Goal: Use online tool/utility: Utilize a website feature to perform a specific function

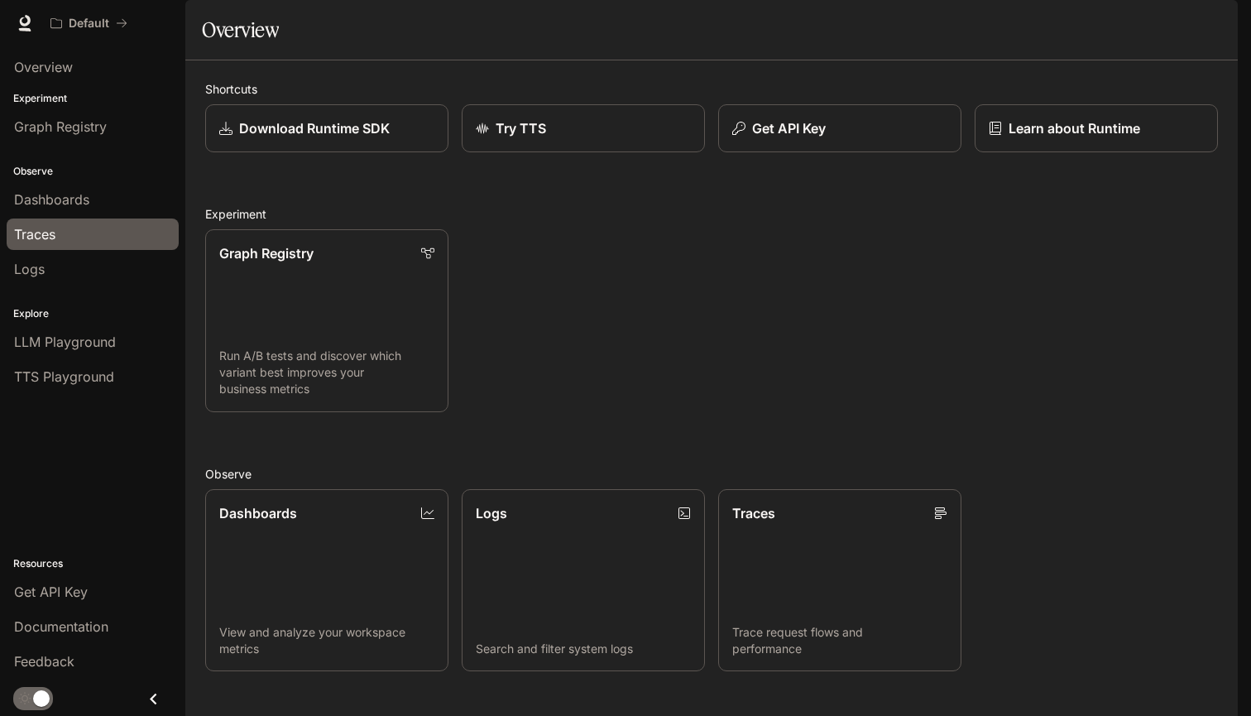
click at [105, 233] on div "Traces" at bounding box center [92, 234] width 157 height 20
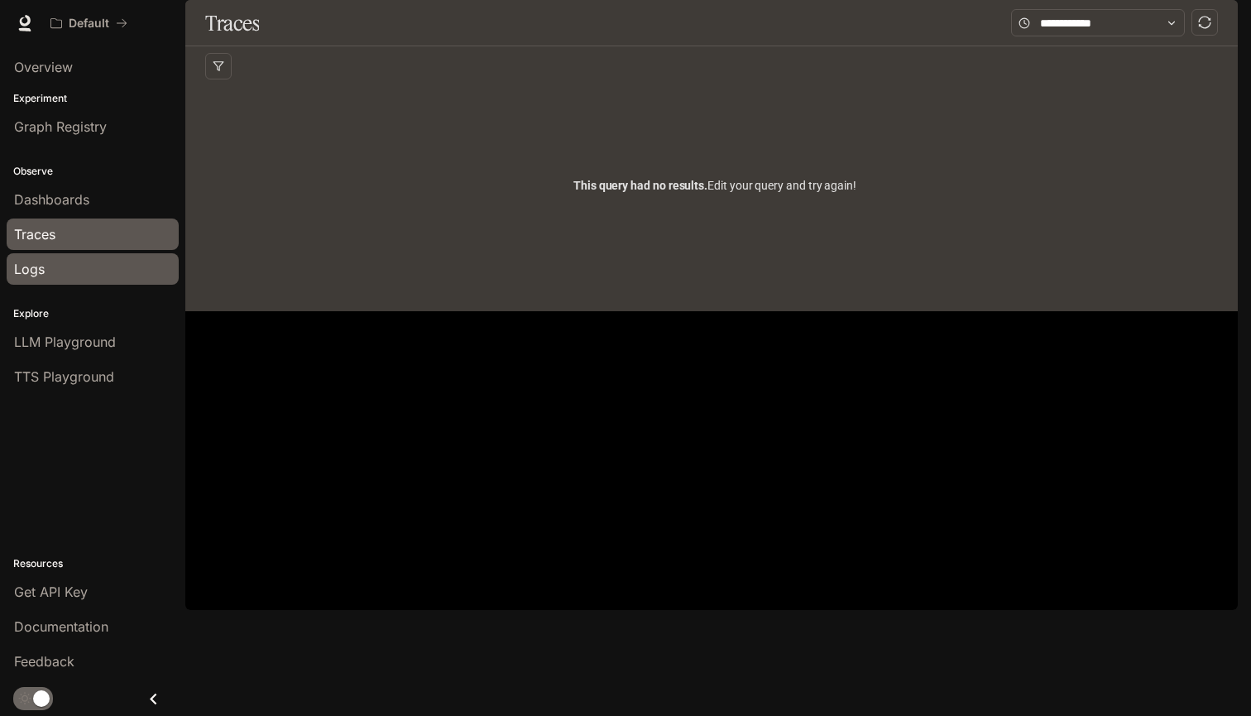
click at [46, 262] on div "Logs" at bounding box center [92, 269] width 157 height 20
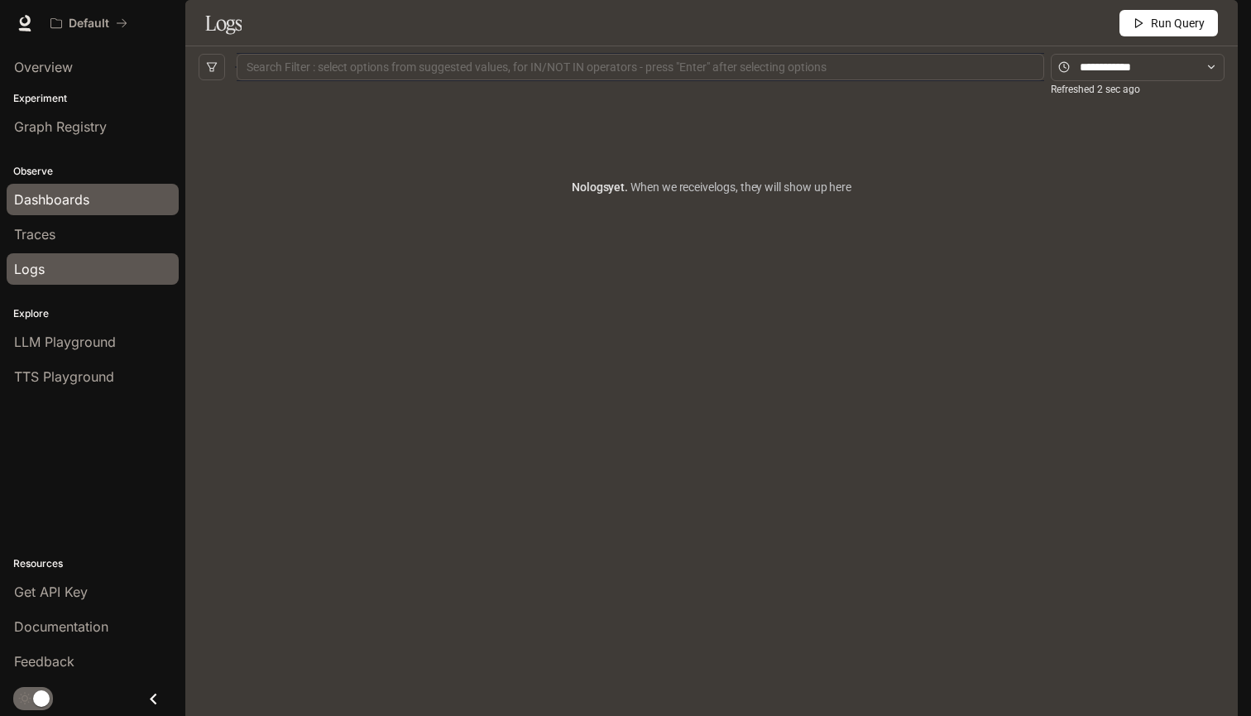
click at [70, 201] on span "Dashboards" at bounding box center [51, 200] width 75 height 20
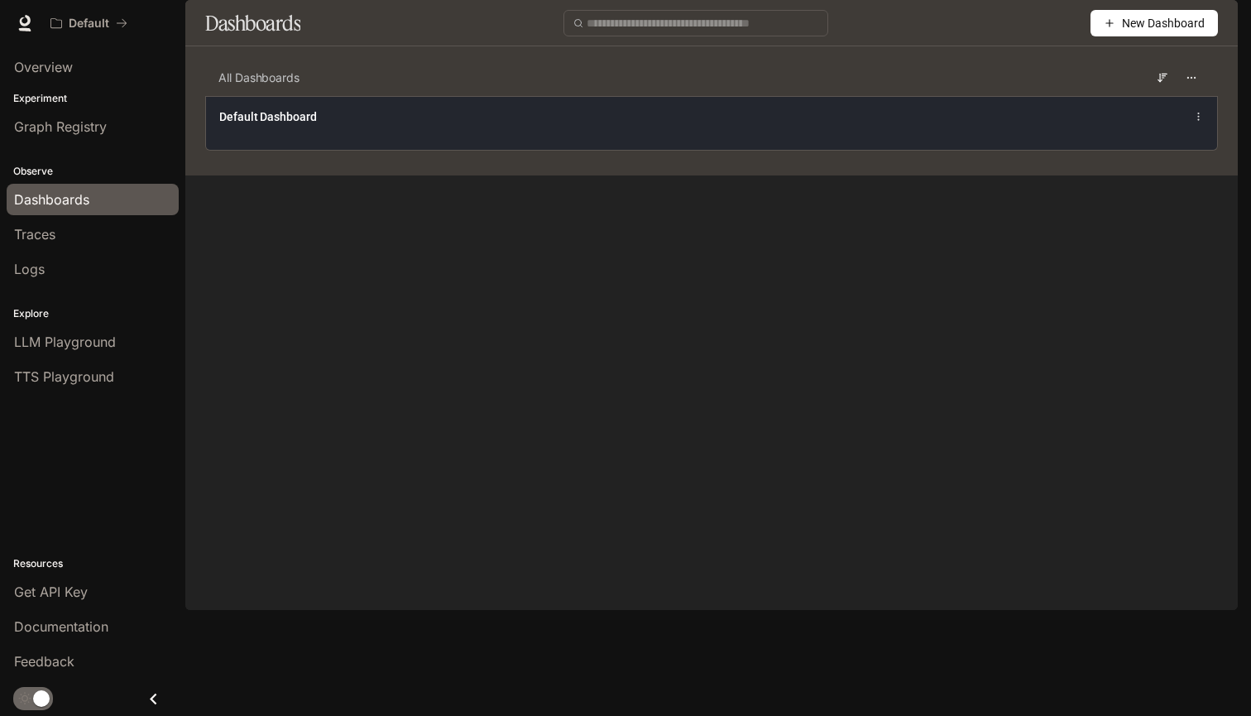
click at [312, 125] on span "Default Dashboard" at bounding box center [268, 116] width 98 height 17
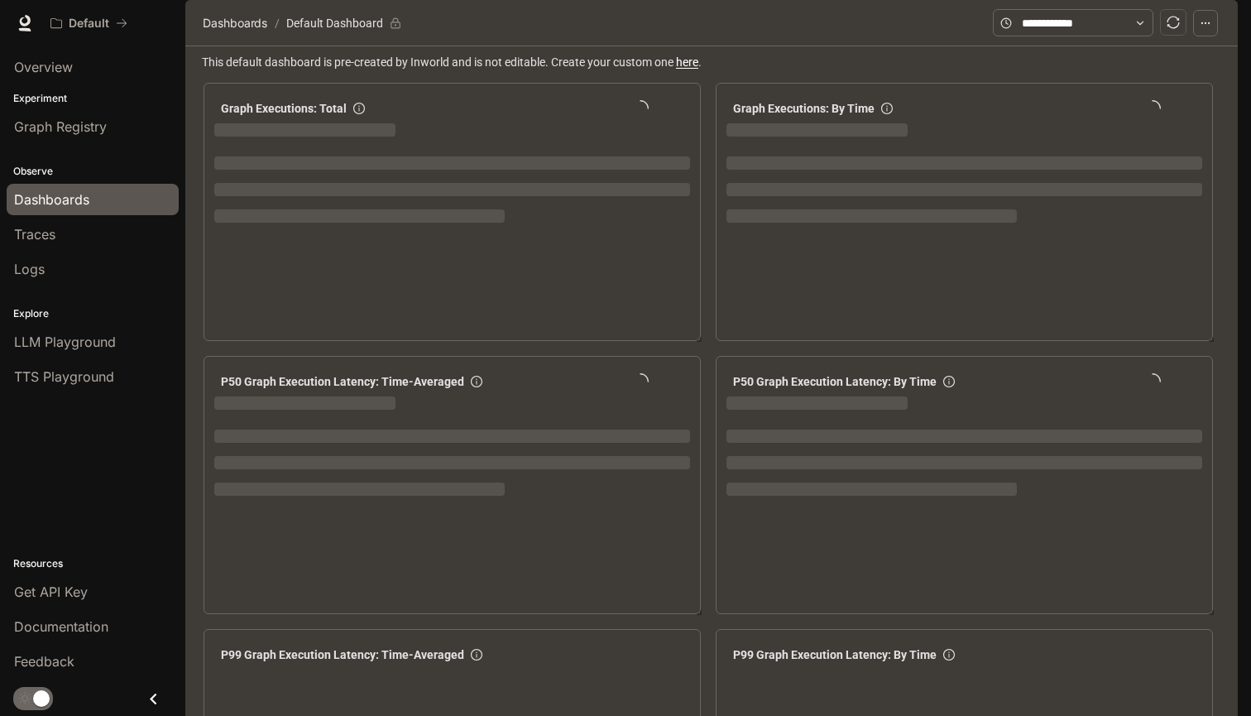
click at [151, 694] on icon "Close drawer" at bounding box center [153, 699] width 22 height 22
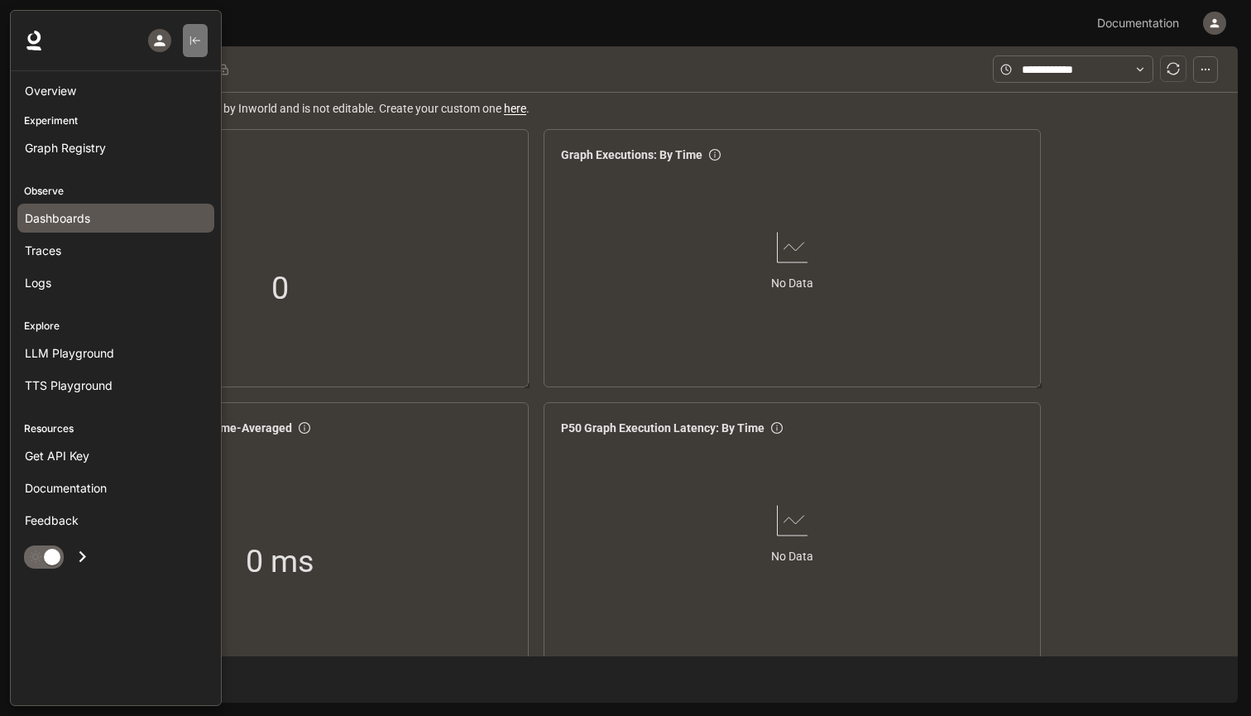
click at [192, 26] on button "button" at bounding box center [195, 40] width 25 height 33
click at [75, 87] on span "Overview" at bounding box center [50, 90] width 51 height 17
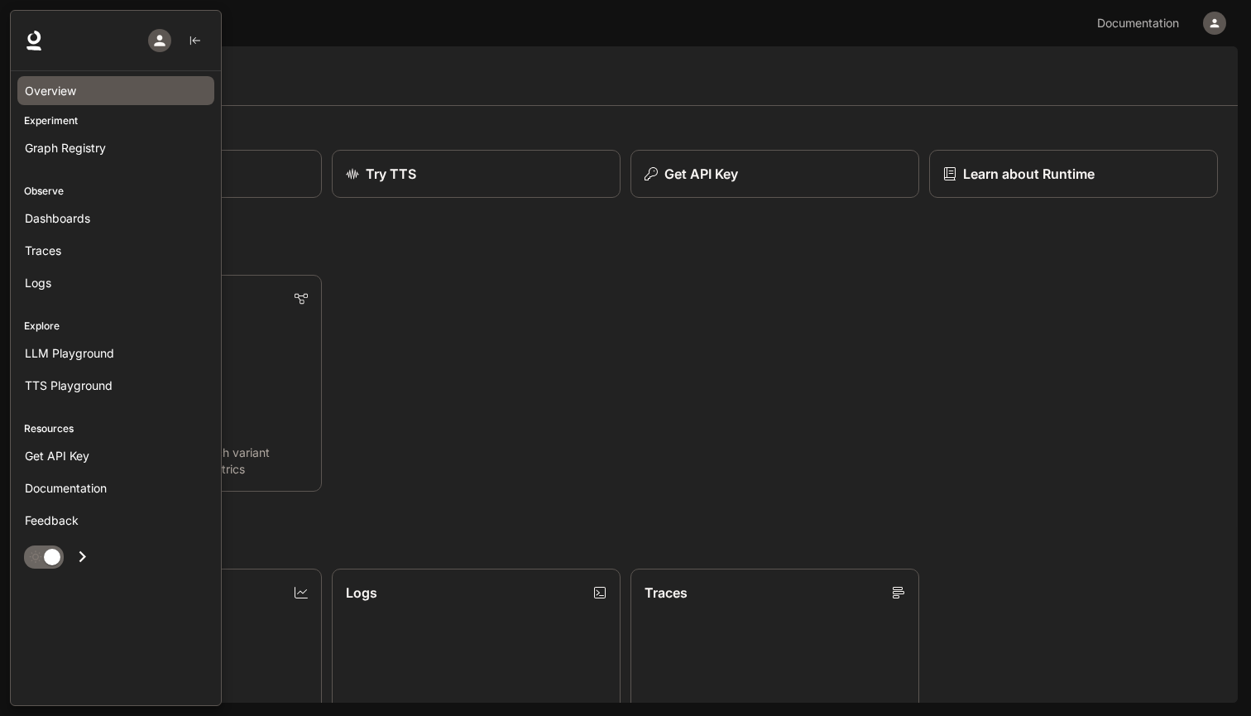
click at [83, 547] on icon "Open drawer" at bounding box center [82, 556] width 22 height 22
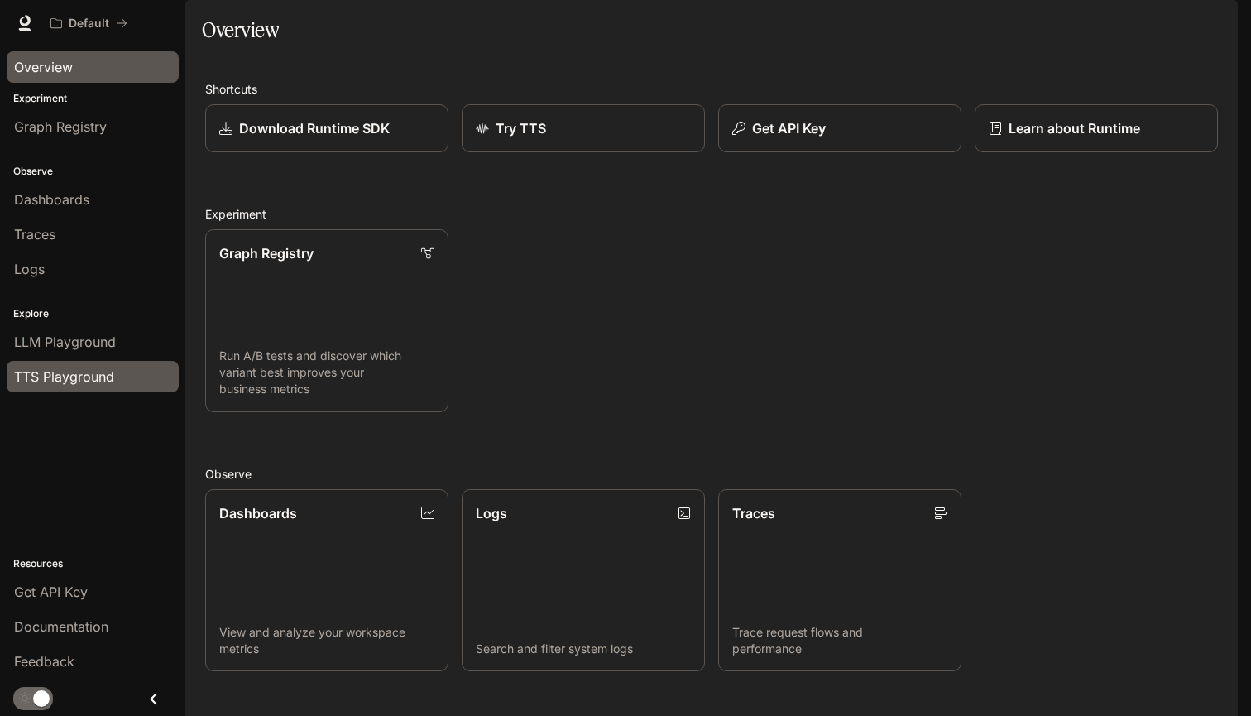
click at [76, 363] on link "TTS Playground" at bounding box center [93, 376] width 172 height 31
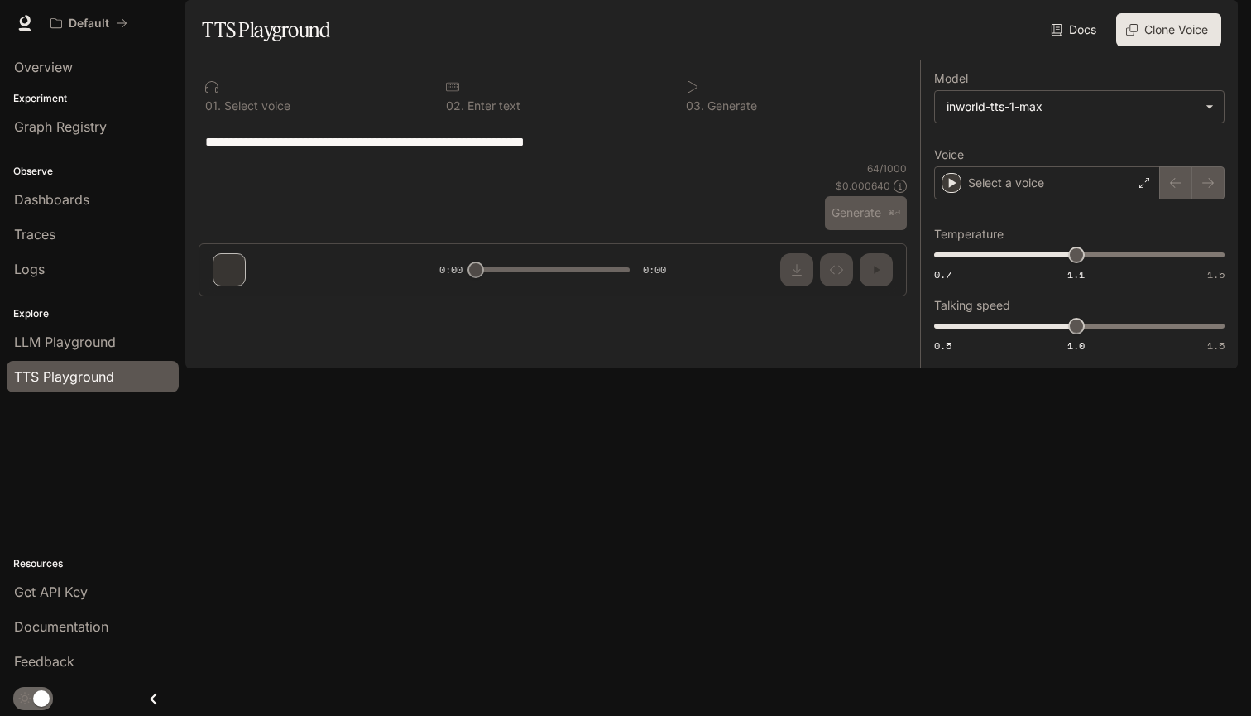
click at [1216, 15] on div "button" at bounding box center [1214, 23] width 23 height 23
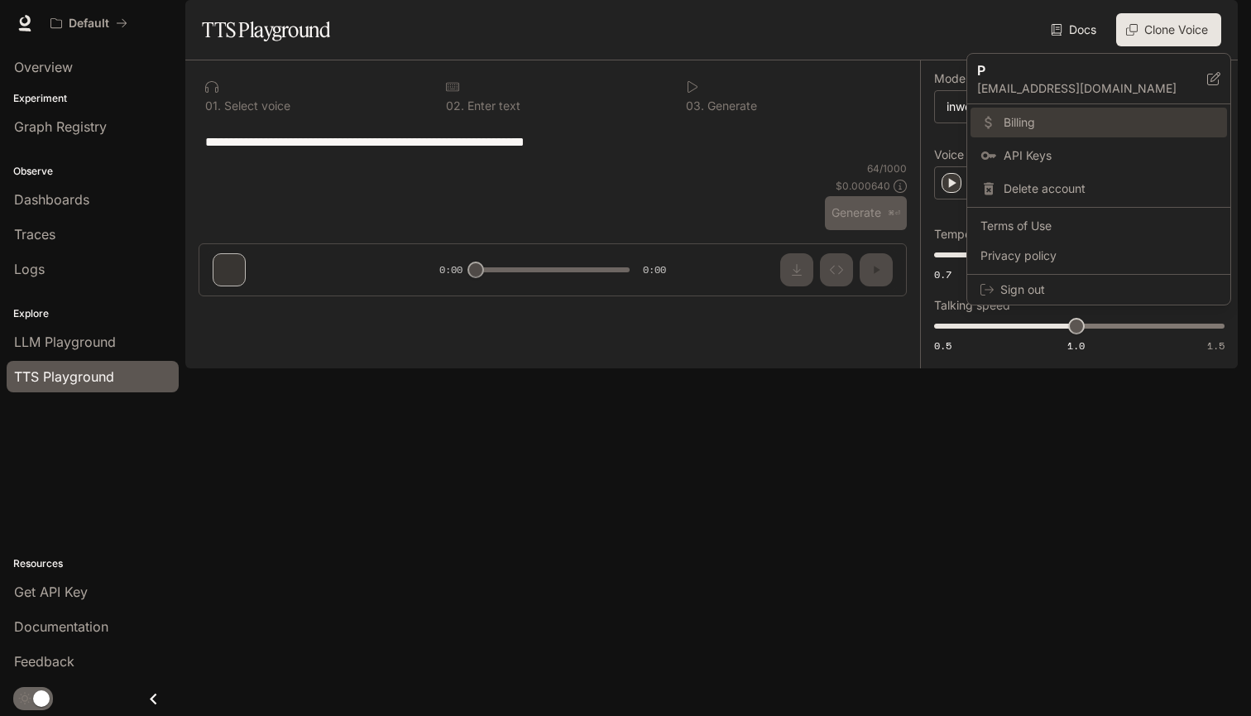
type textarea "**********"
type input "**********"
type input "****"
type input "***"
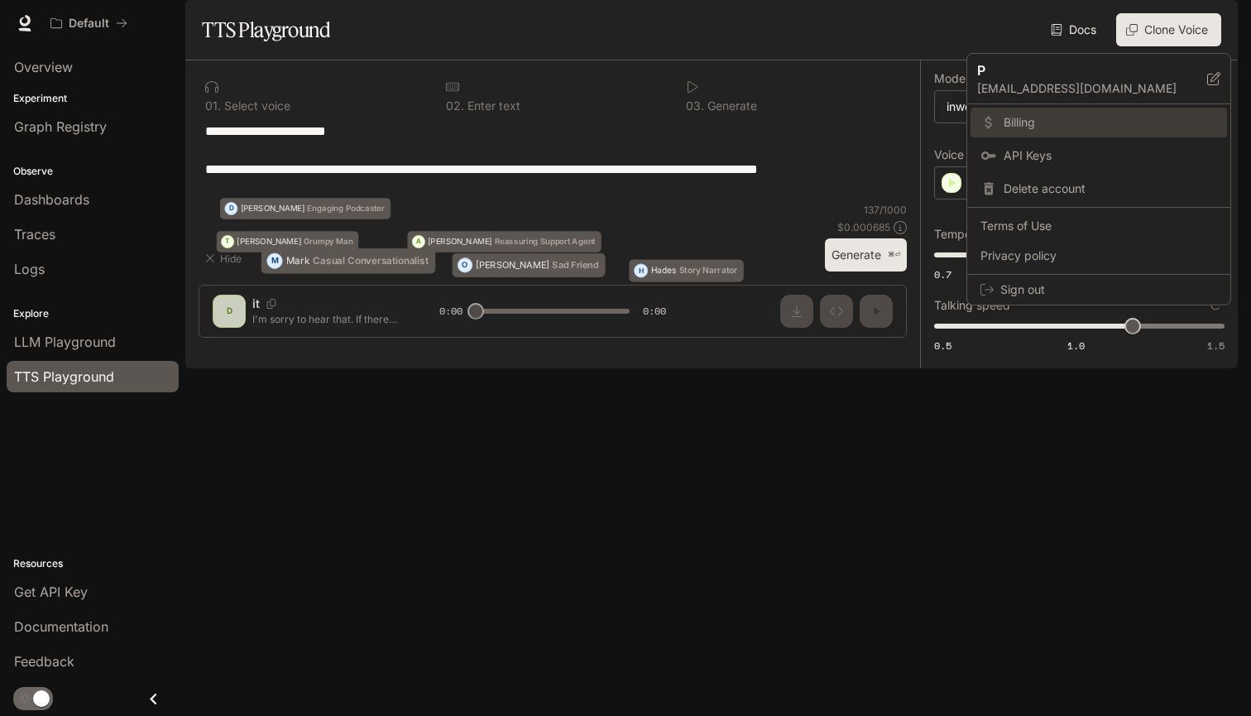
click at [598, 47] on div at bounding box center [625, 358] width 1251 height 716
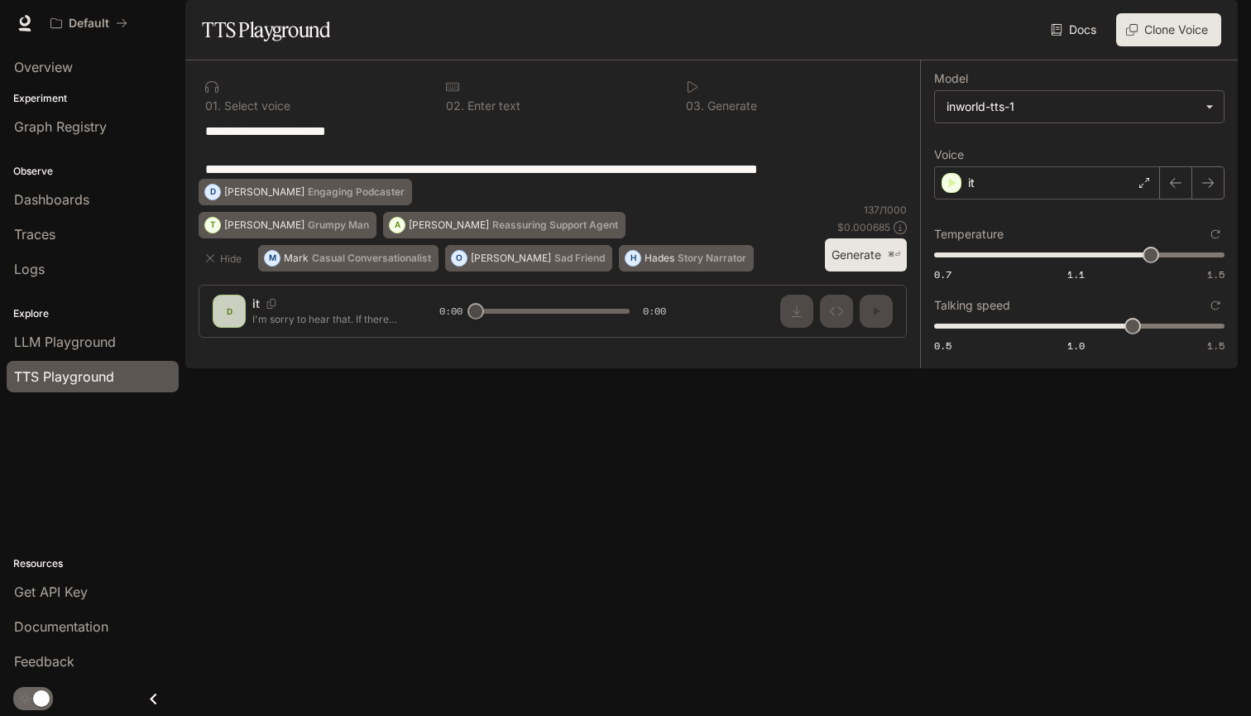
click at [1095, 199] on div "it" at bounding box center [1047, 182] width 226 height 33
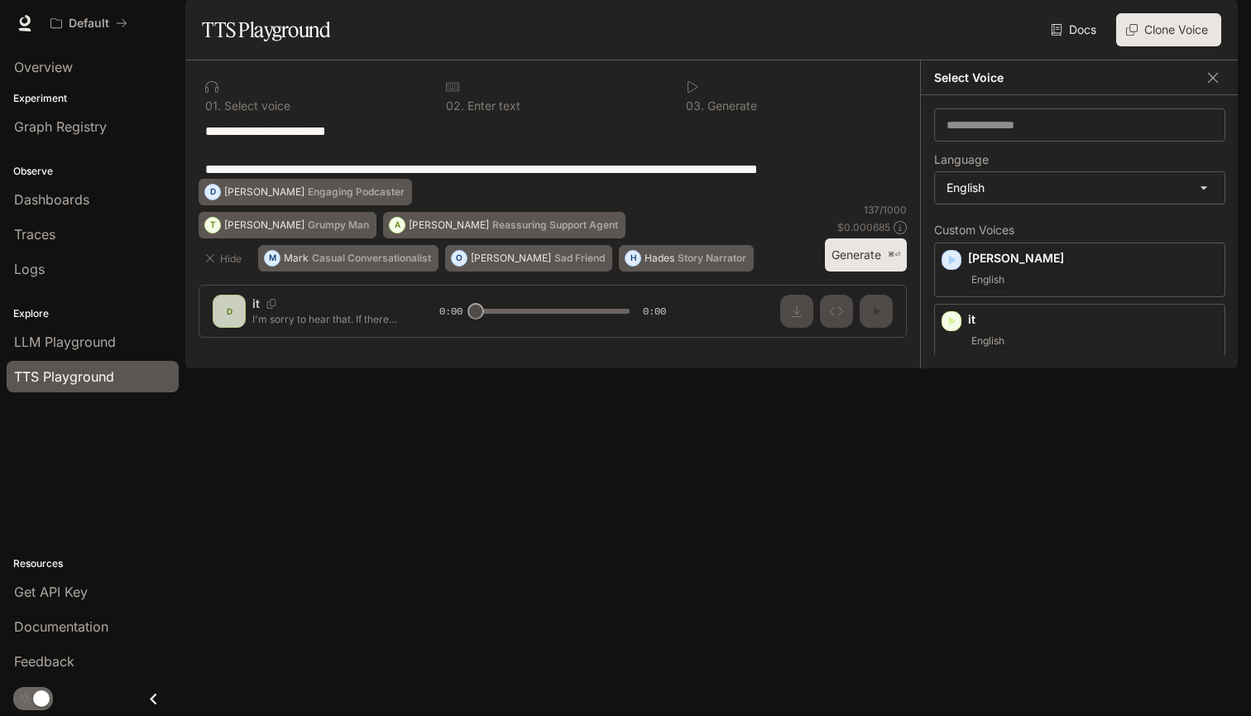
click at [1073, 266] on p "Anwita" at bounding box center [1093, 258] width 250 height 17
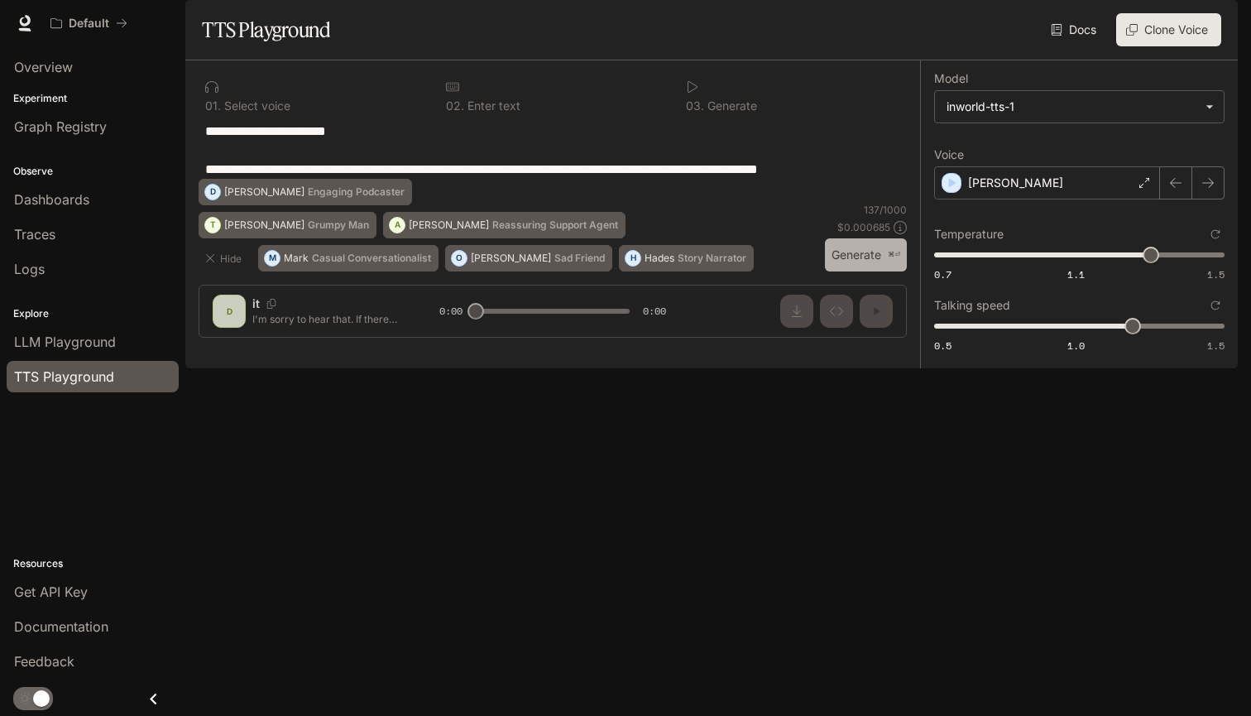
click at [861, 272] on button "Generate ⌘⏎" at bounding box center [866, 255] width 82 height 34
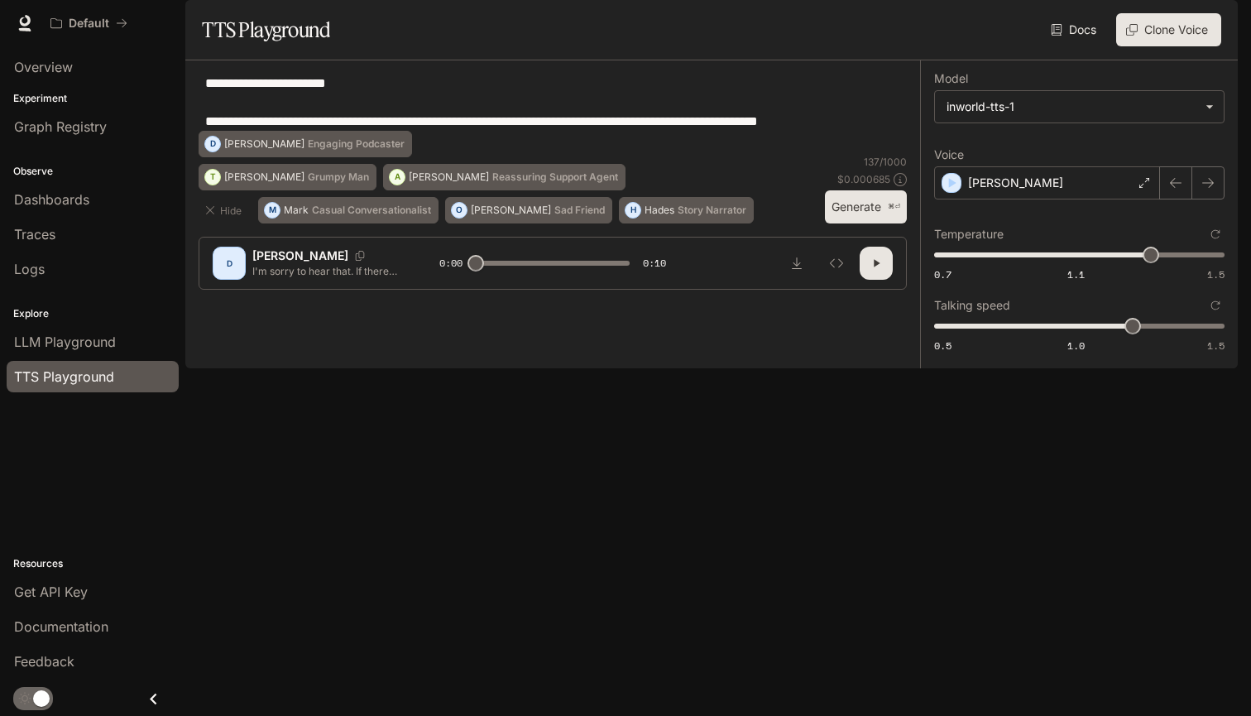
click at [1216, 199] on button "button" at bounding box center [1208, 182] width 33 height 33
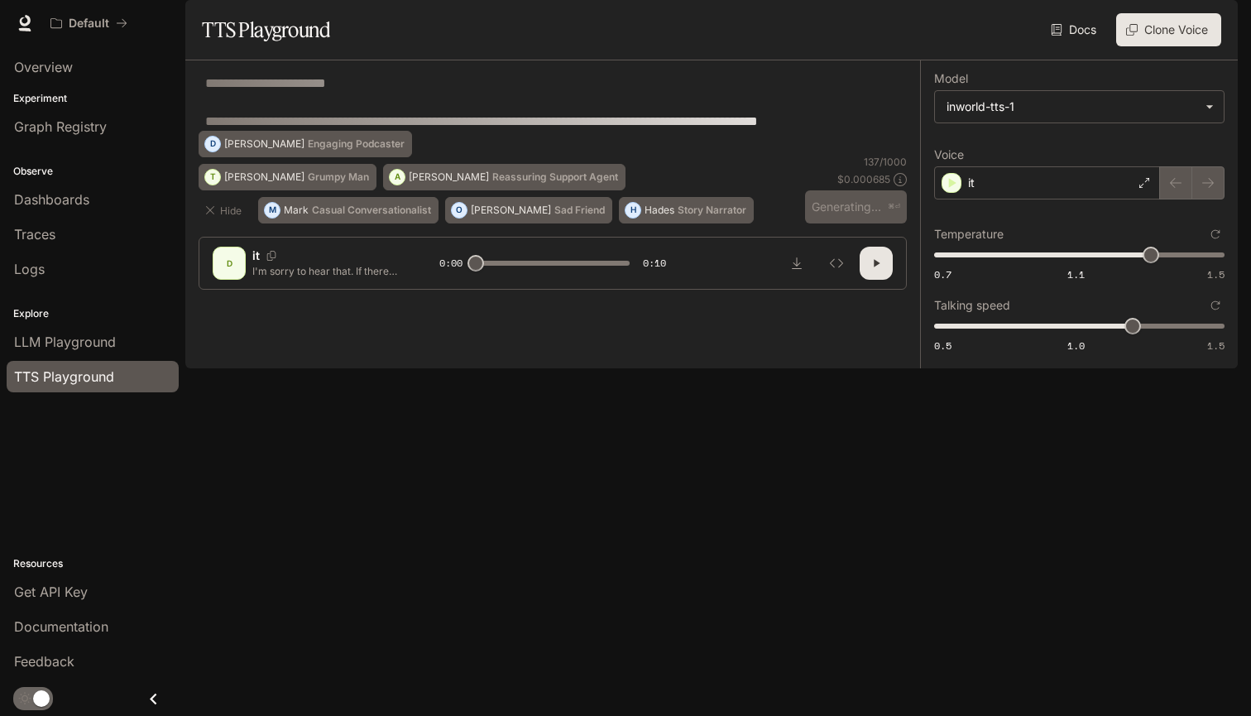
click at [1216, 199] on div at bounding box center [1192, 182] width 65 height 33
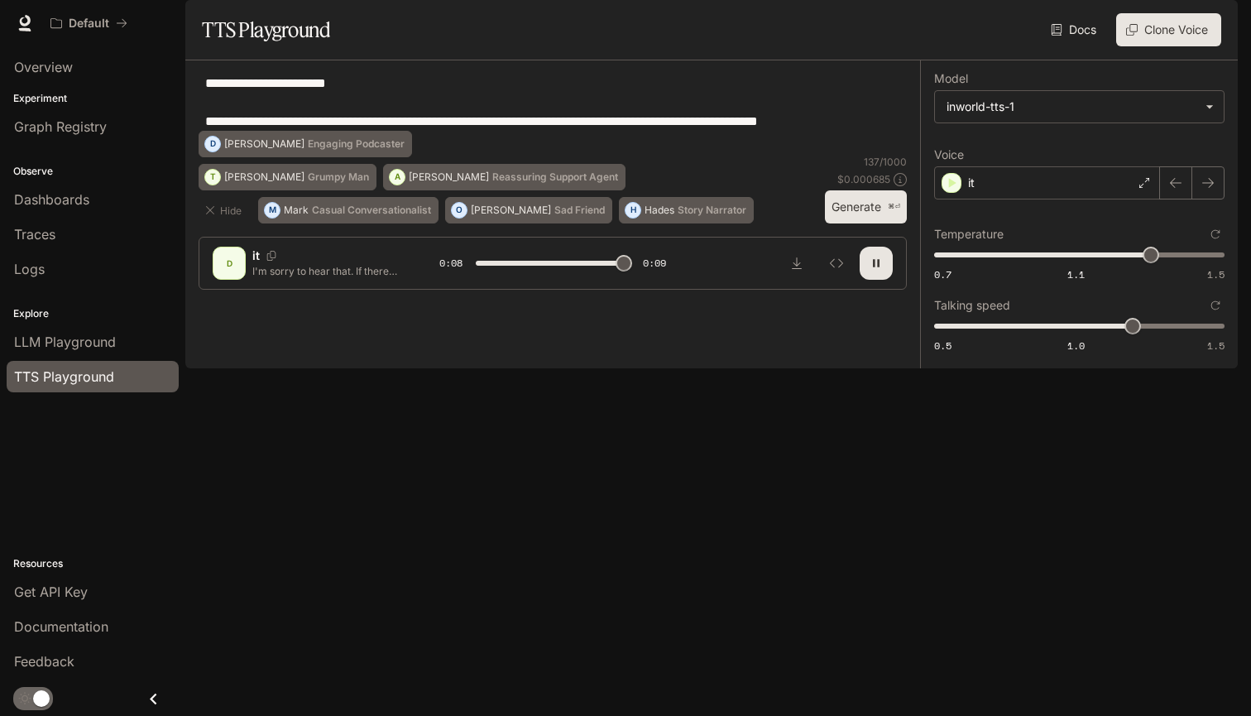
type input "*"
type input "****"
drag, startPoint x: 1052, startPoint y: 123, endPoint x: 1073, endPoint y: 313, distance: 190.7
click at [1073, 263] on span "1.09" at bounding box center [1072, 255] width 17 height 17
click at [882, 224] on button "Generate ⌘⏎" at bounding box center [866, 207] width 82 height 34
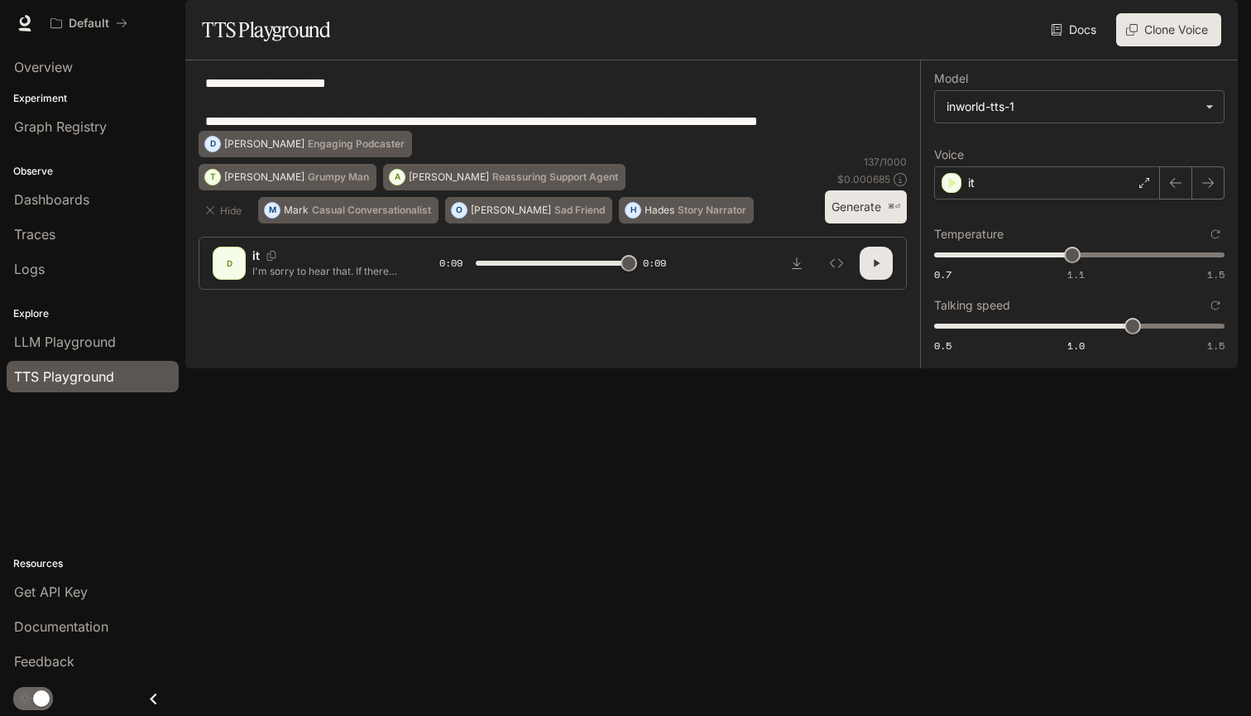
type input "*"
